Goal: Task Accomplishment & Management: Manage account settings

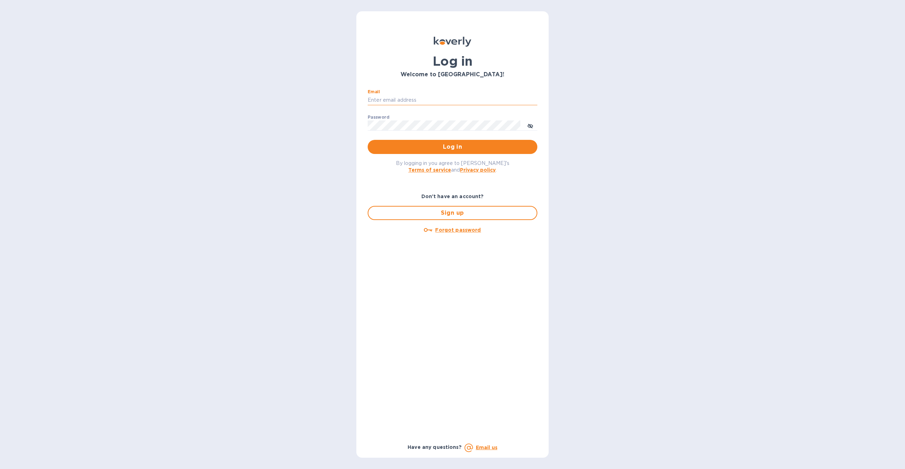
click at [474, 104] on input "Email" at bounding box center [453, 100] width 170 height 11
type input "harmanswineandspirits@gmail.com"
click at [459, 147] on span "Log in" at bounding box center [452, 147] width 158 height 8
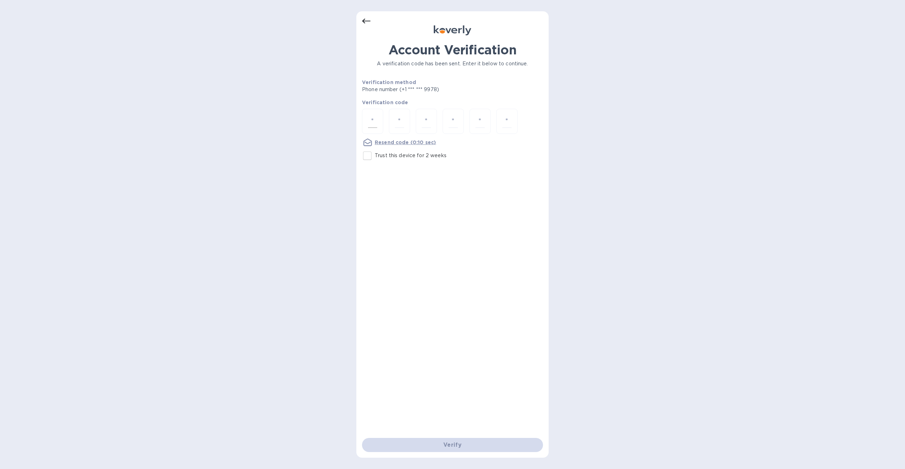
click at [377, 122] on input "number" at bounding box center [372, 121] width 9 height 13
type input "1"
type input "8"
type input "0"
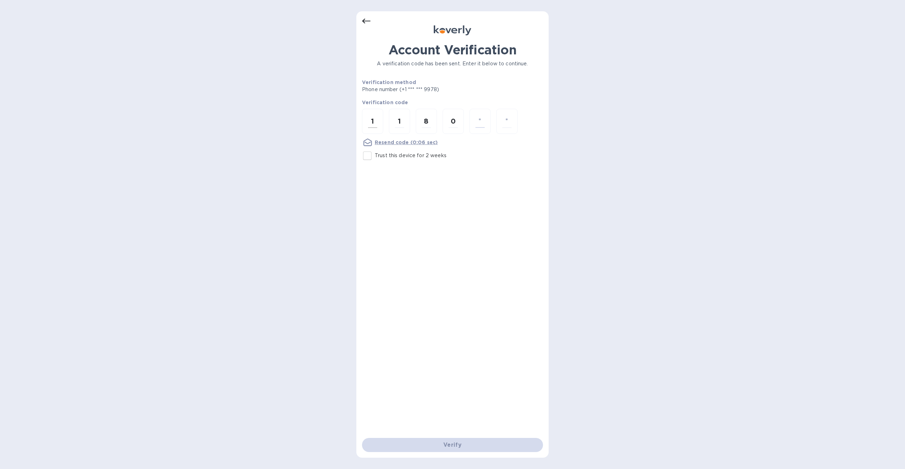
type input "1"
type input "0"
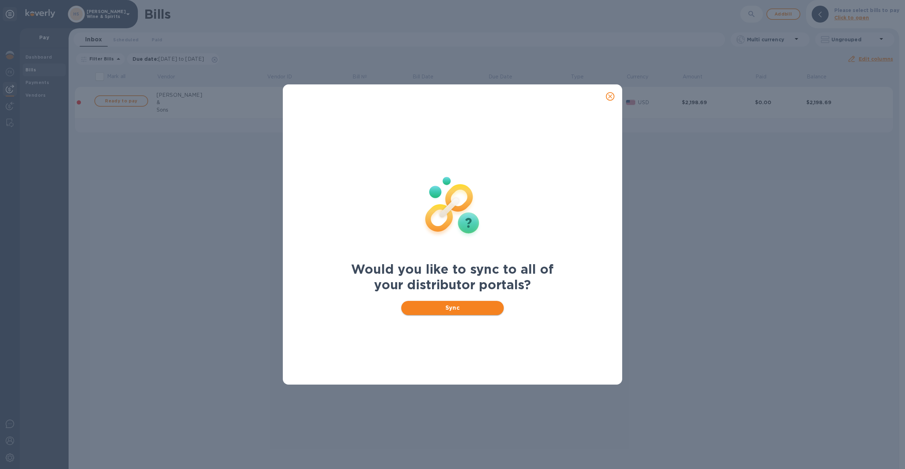
click at [467, 306] on span "Sync" at bounding box center [453, 308] width 92 height 8
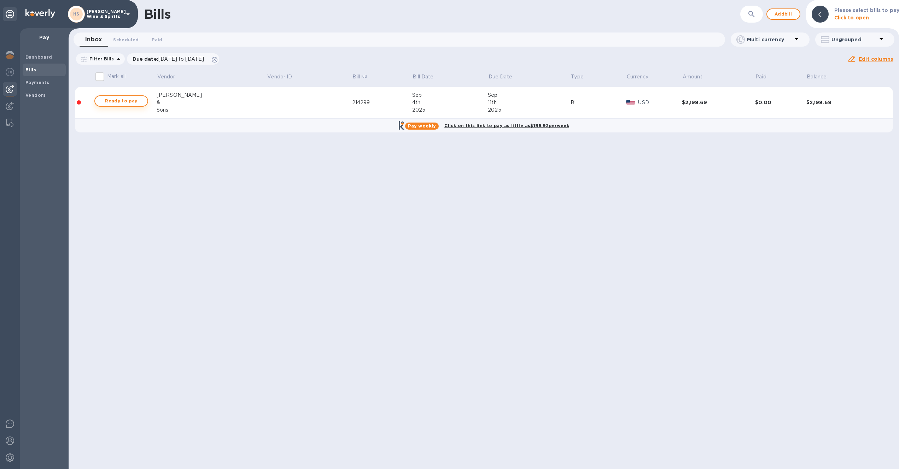
click at [139, 101] on span "Ready to pay" at bounding box center [121, 101] width 41 height 8
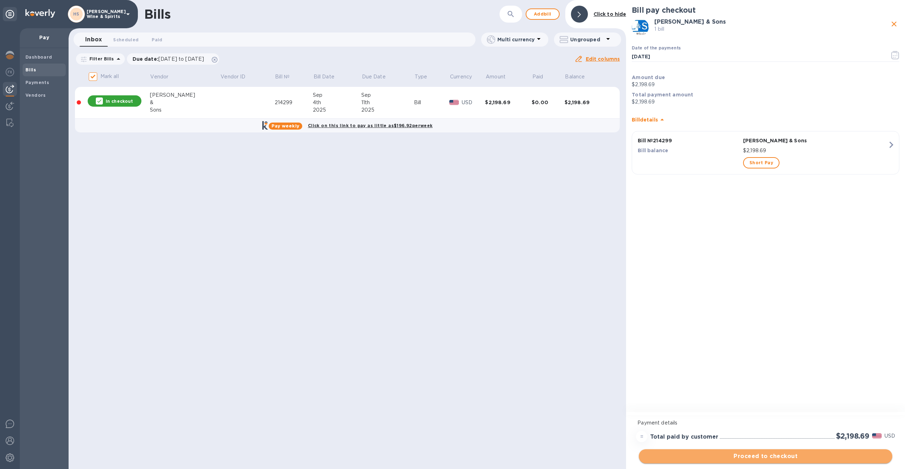
click at [743, 456] on span "Proceed to checkout" at bounding box center [765, 457] width 242 height 8
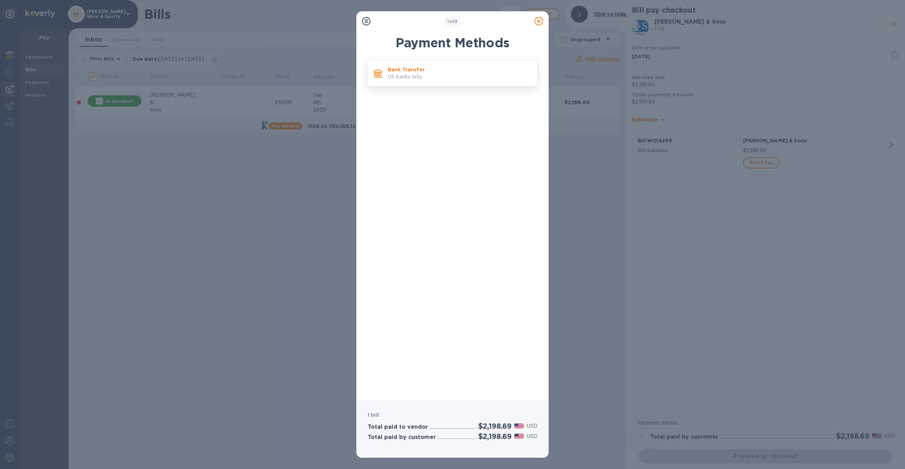
click at [417, 80] on p "US banks only." at bounding box center [460, 76] width 144 height 7
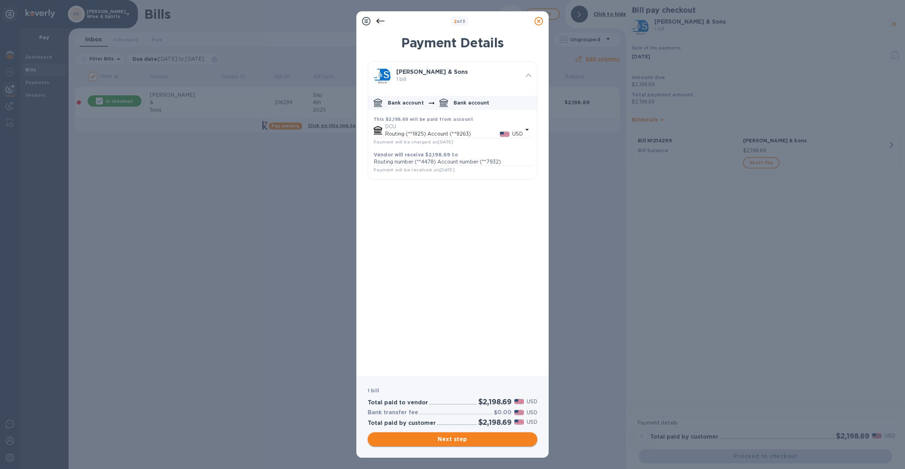
click at [443, 438] on span "Next step" at bounding box center [452, 440] width 158 height 8
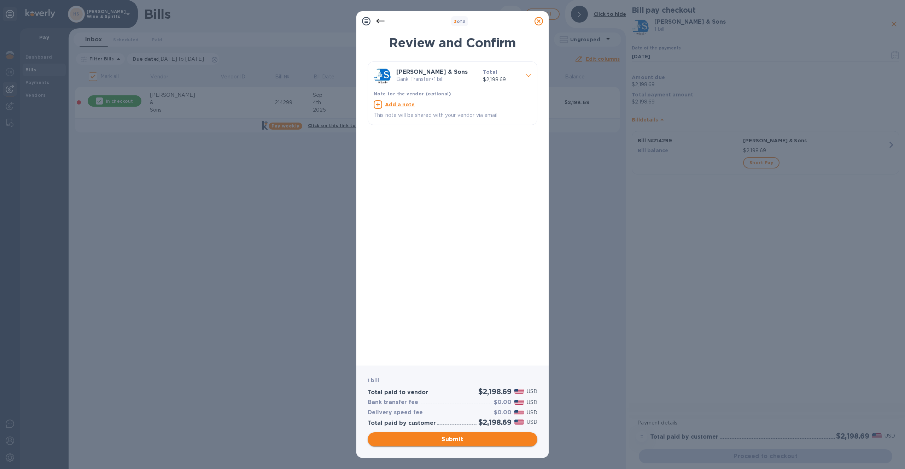
click at [443, 439] on span "Submit" at bounding box center [452, 440] width 158 height 8
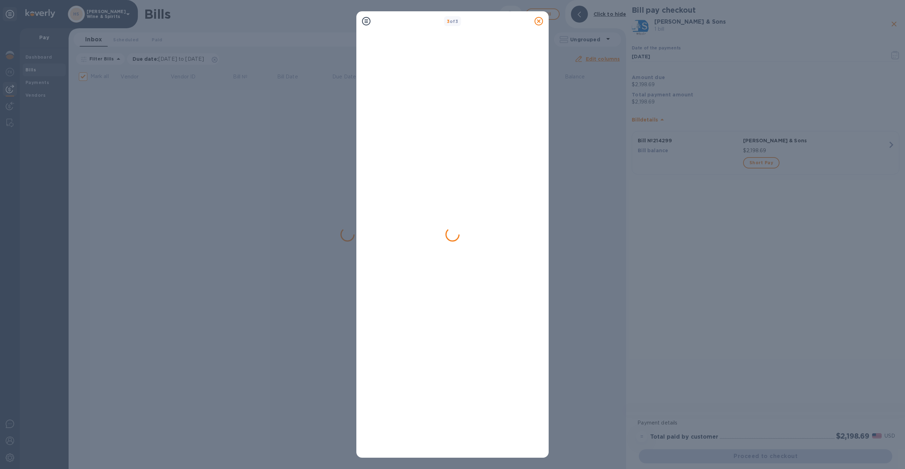
checkbox input "false"
